Goal: Information Seeking & Learning: Learn about a topic

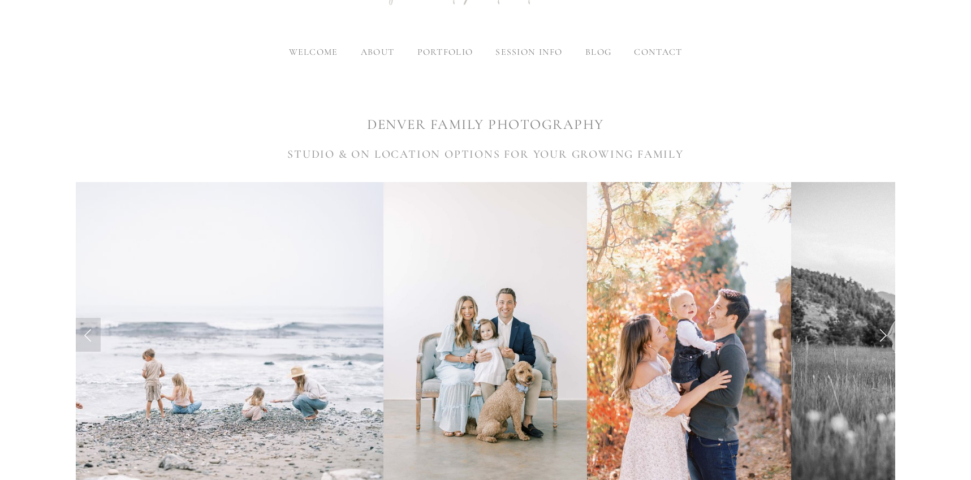
scroll to position [153, 0]
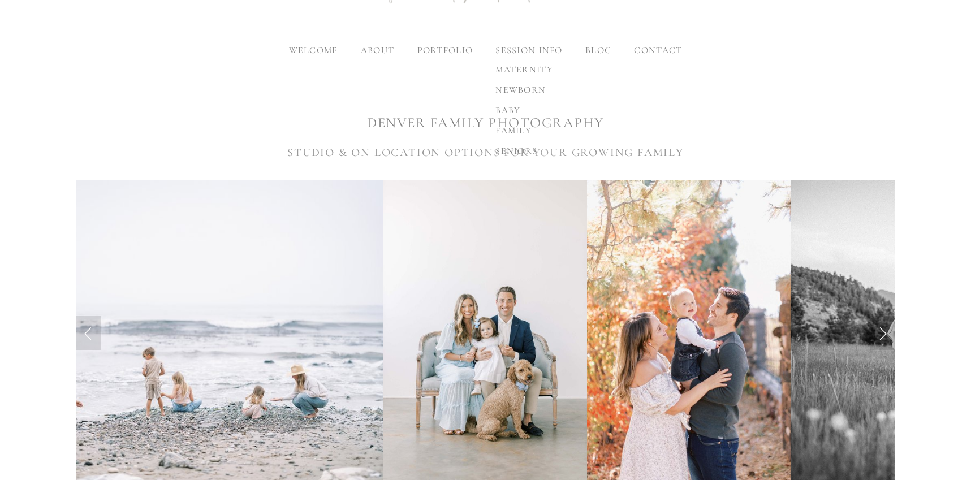
click at [520, 55] on div "maternity newborn baby family seniors" at bounding box center [525, 110] width 76 height 111
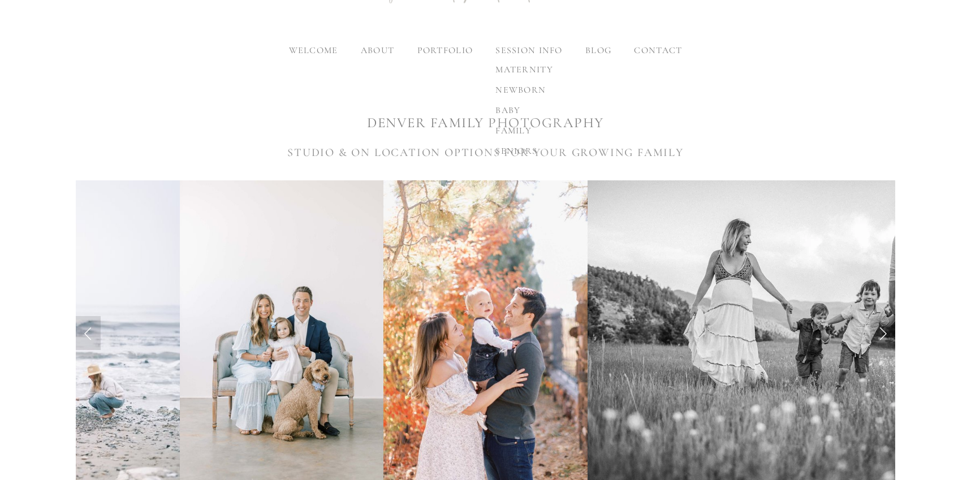
click at [516, 131] on span "family" at bounding box center [514, 130] width 36 height 11
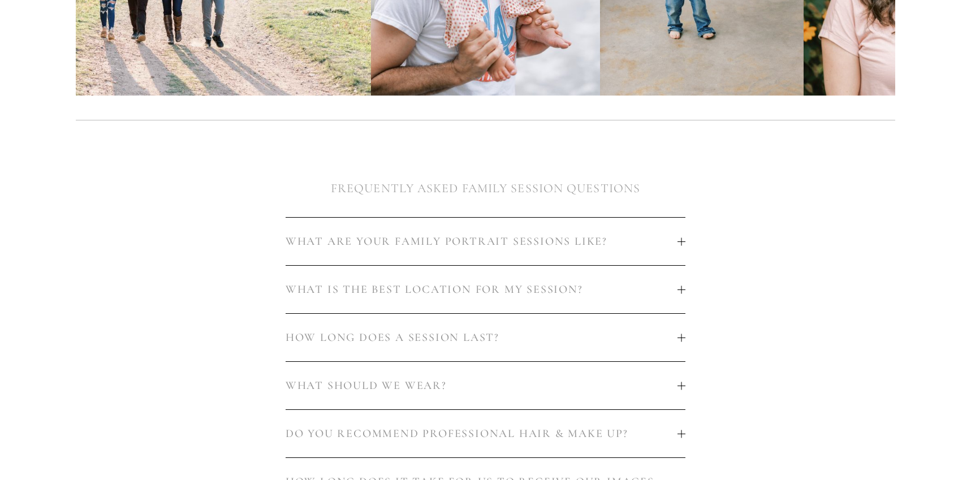
scroll to position [627, 0]
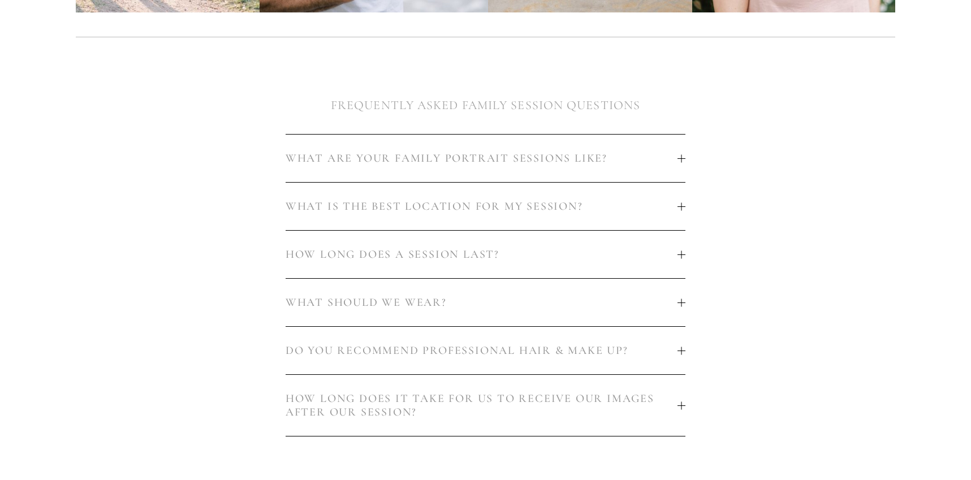
click at [523, 165] on button "WHAT ARE YOUR FAMILY PORTRAIT SESSIONS LIKE?" at bounding box center [486, 159] width 400 height 48
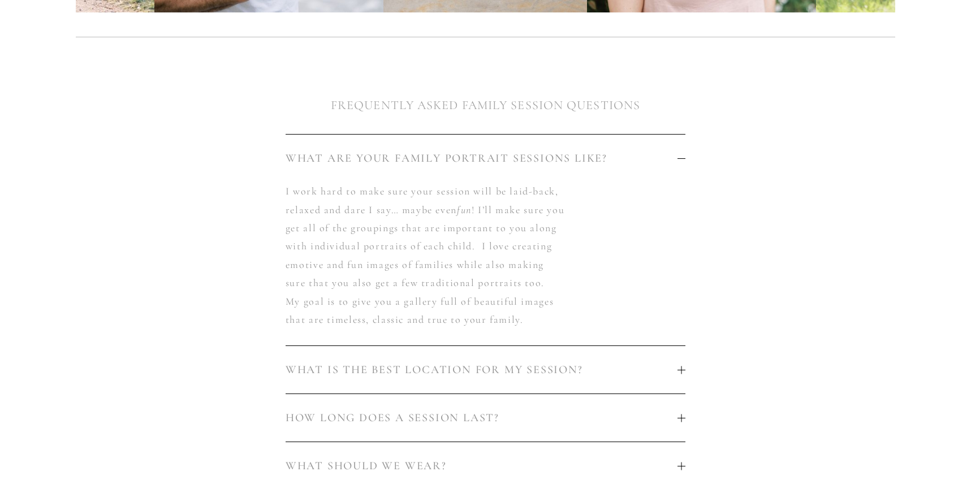
click at [523, 165] on button "WHAT ARE YOUR FAMILY PORTRAIT SESSIONS LIKE?" at bounding box center [486, 159] width 400 height 48
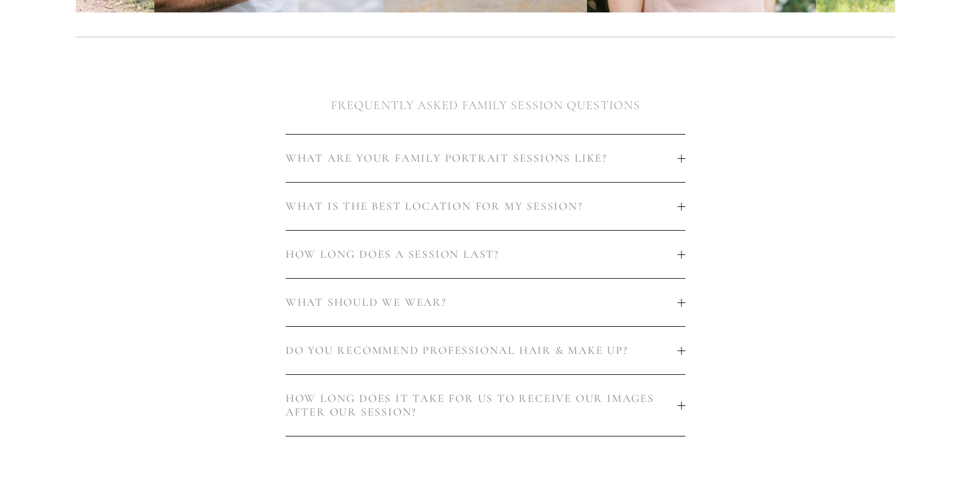
click at [540, 215] on button "WHAT IS THE BEST LOCATION FOR MY SESSION?" at bounding box center [486, 207] width 400 height 48
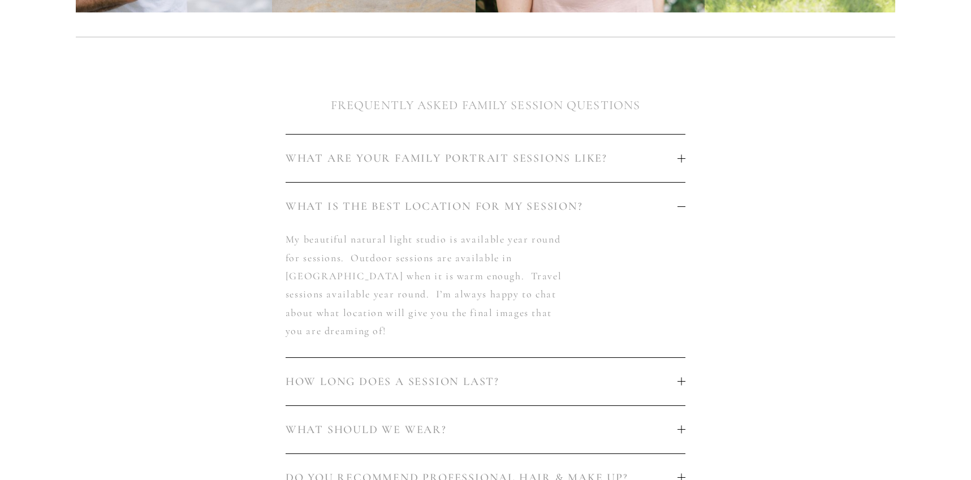
click at [540, 215] on button "WHAT IS THE BEST LOCATION FOR MY SESSION?" at bounding box center [486, 207] width 400 height 48
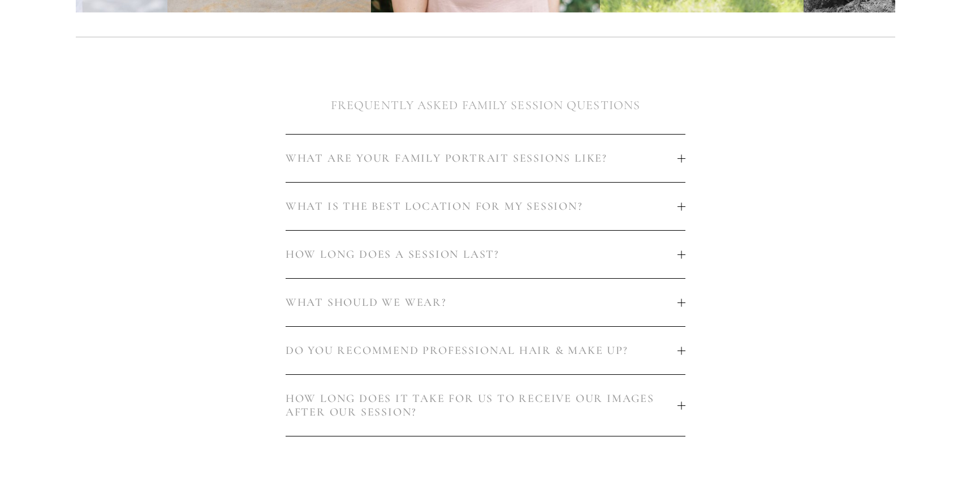
click at [503, 255] on span "HOW LONG DOES A SESSION LAST?" at bounding box center [482, 255] width 392 height 14
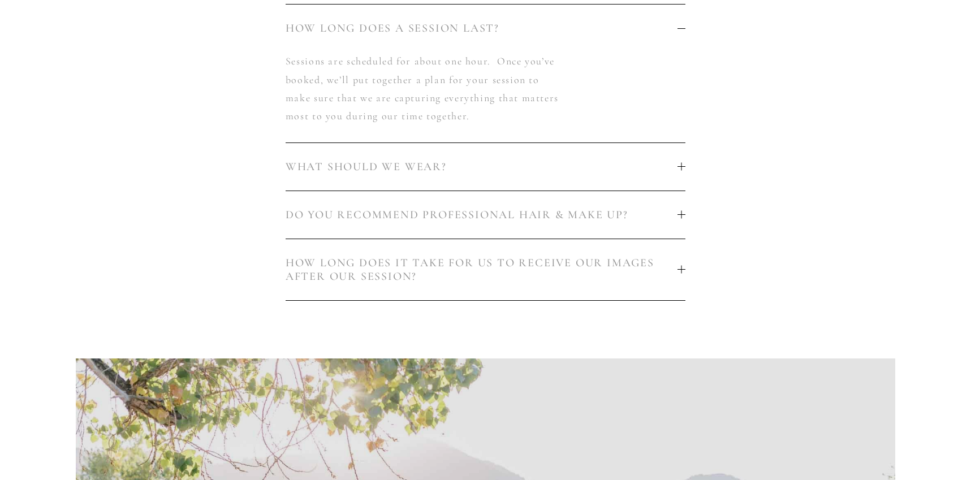
scroll to position [861, 0]
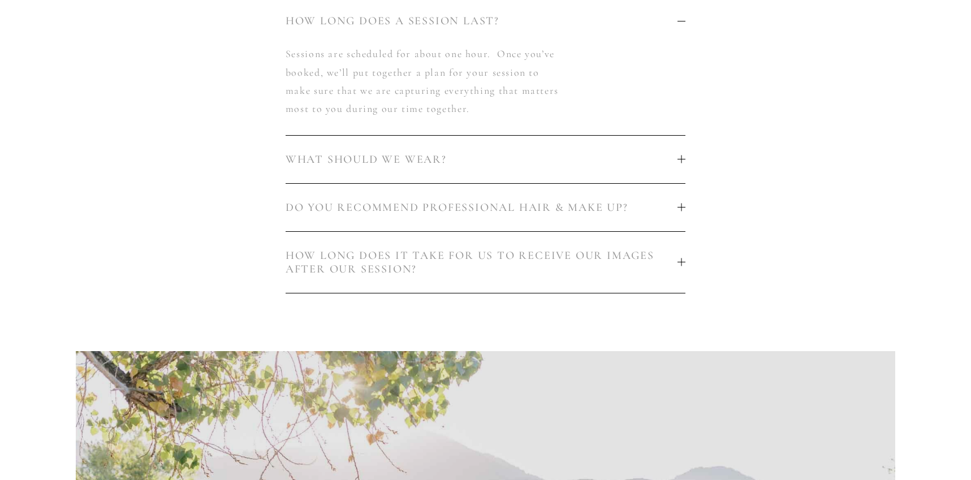
click at [681, 159] on div at bounding box center [682, 159] width 8 height 1
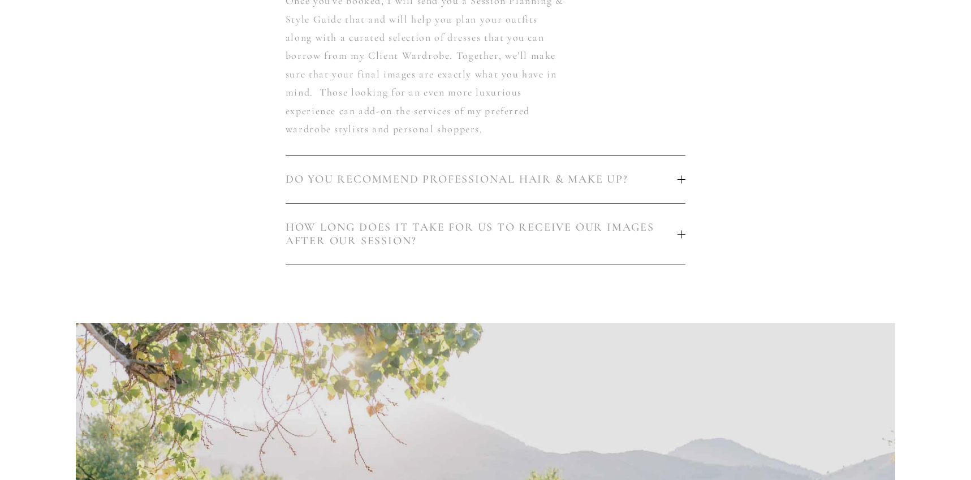
scroll to position [962, 0]
click at [679, 182] on div at bounding box center [682, 179] width 8 height 8
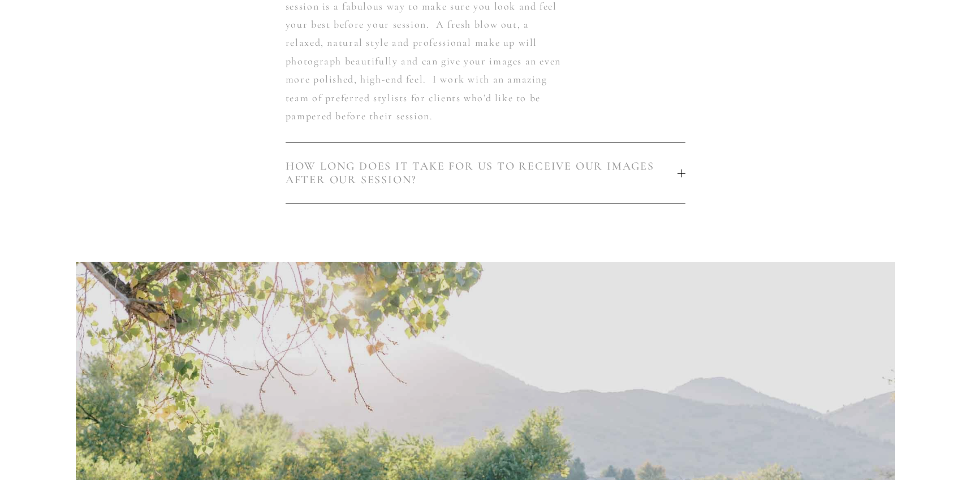
scroll to position [1025, 0]
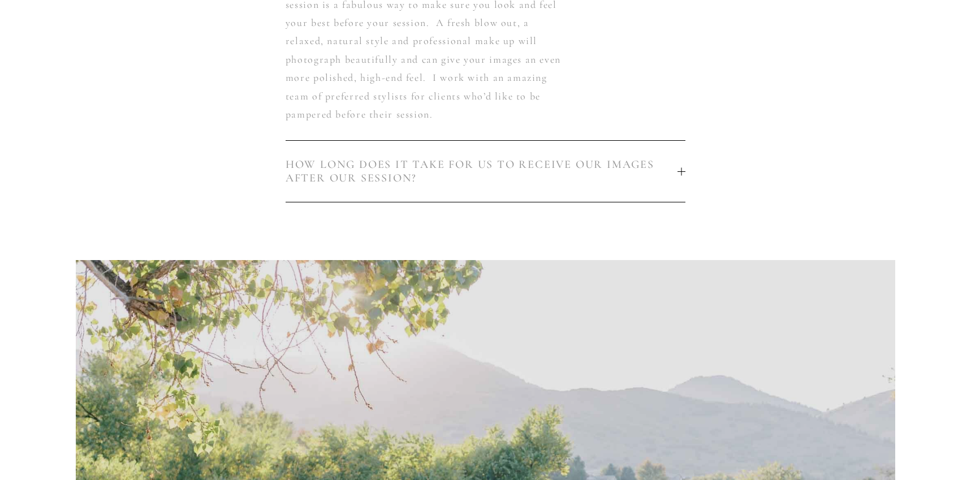
drag, startPoint x: 685, startPoint y: 173, endPoint x: 699, endPoint y: 176, distance: 14.4
click at [685, 173] on div at bounding box center [682, 171] width 8 height 8
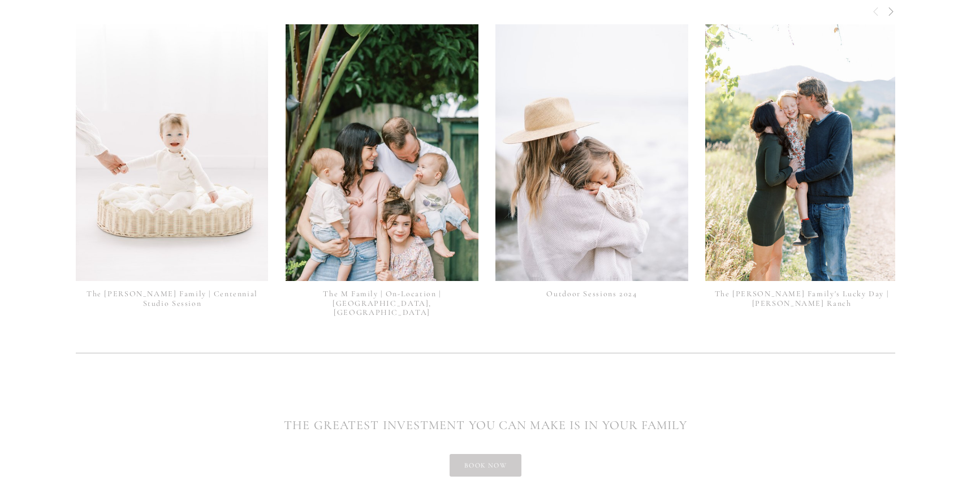
scroll to position [3119, 0]
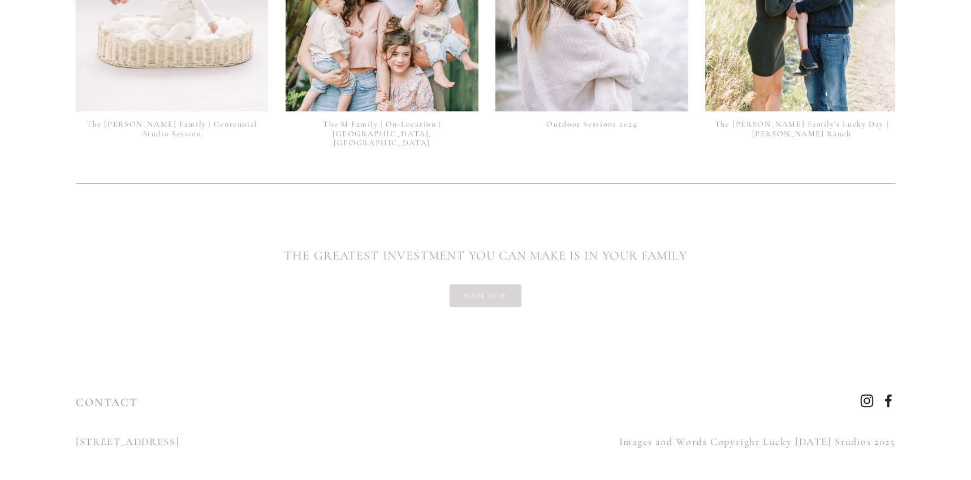
click at [485, 285] on link "book now" at bounding box center [486, 296] width 72 height 23
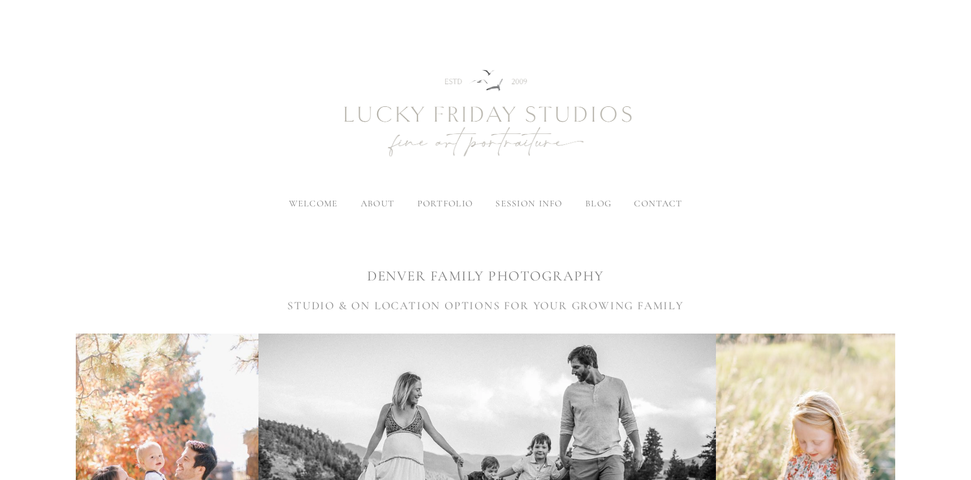
scroll to position [2, 0]
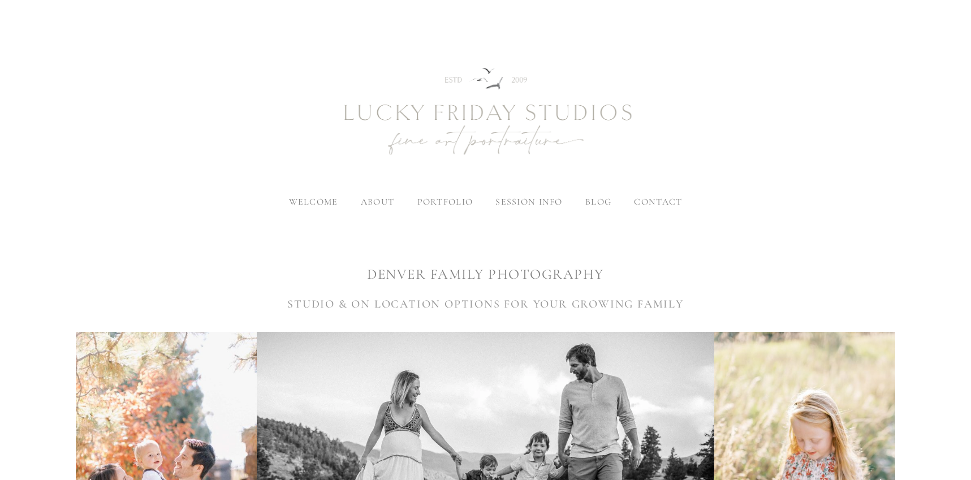
click at [664, 201] on span "contact" at bounding box center [658, 201] width 48 height 11
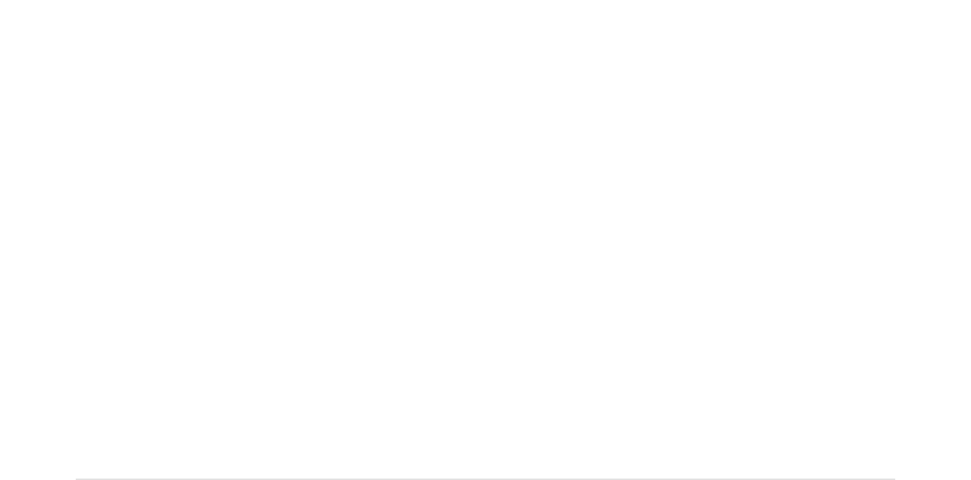
scroll to position [920, 0]
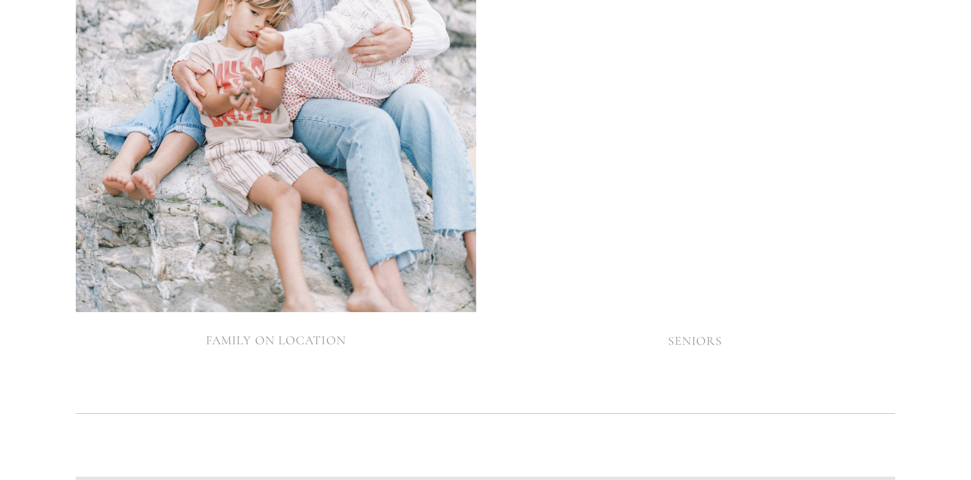
scroll to position [4037, 0]
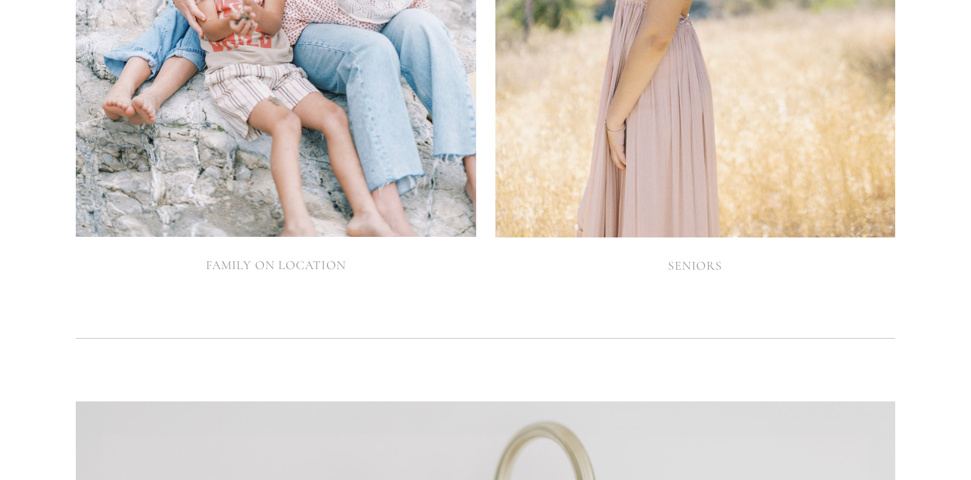
scroll to position [4035, 0]
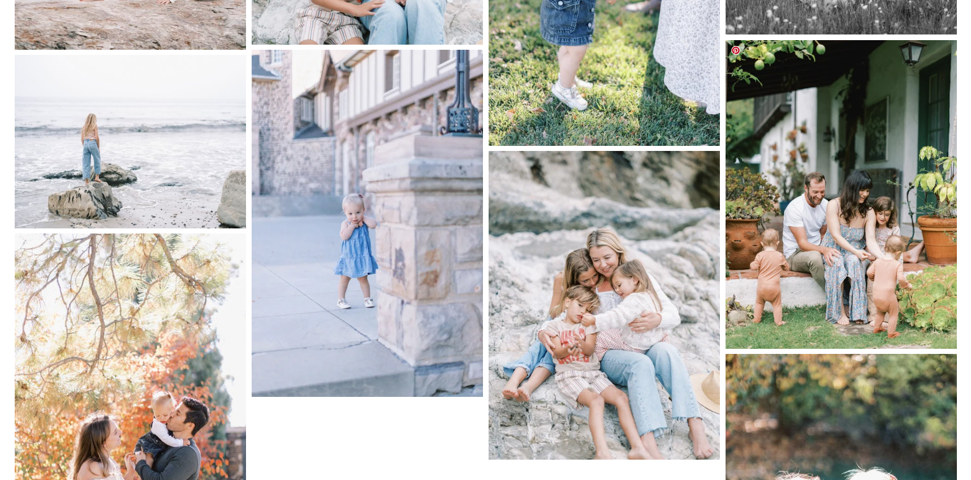
scroll to position [3131, 0]
